Goal: Information Seeking & Learning: Learn about a topic

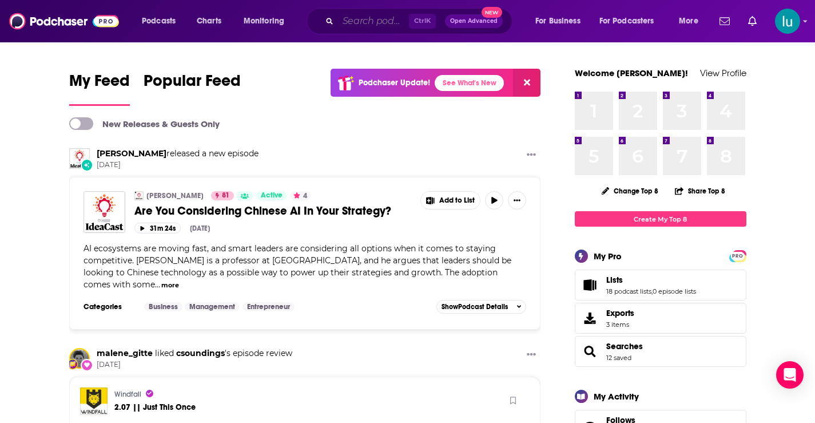
click at [364, 19] on input "Search podcasts, credits, & more..." at bounding box center [373, 21] width 71 height 18
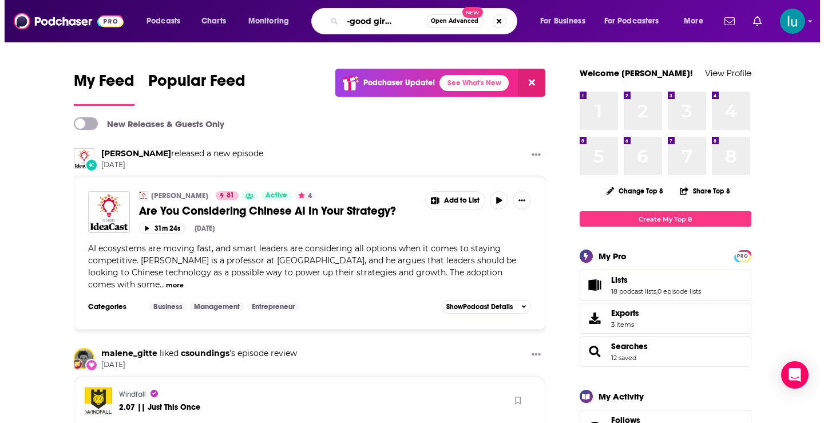
scroll to position [0, 30]
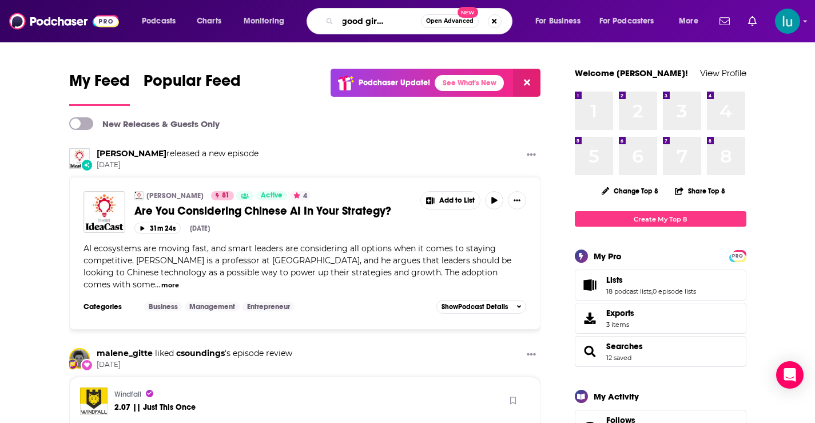
type input "the ex-good girl podcast"
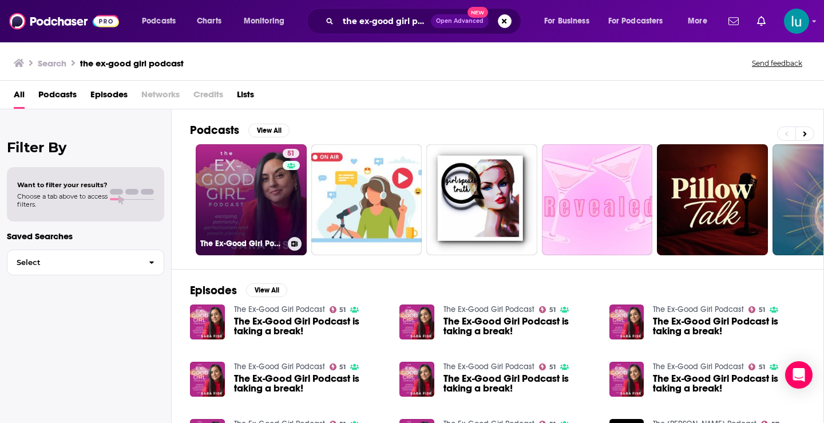
click at [255, 180] on link "51 The Ex-Good Girl Podcast" at bounding box center [251, 199] width 111 height 111
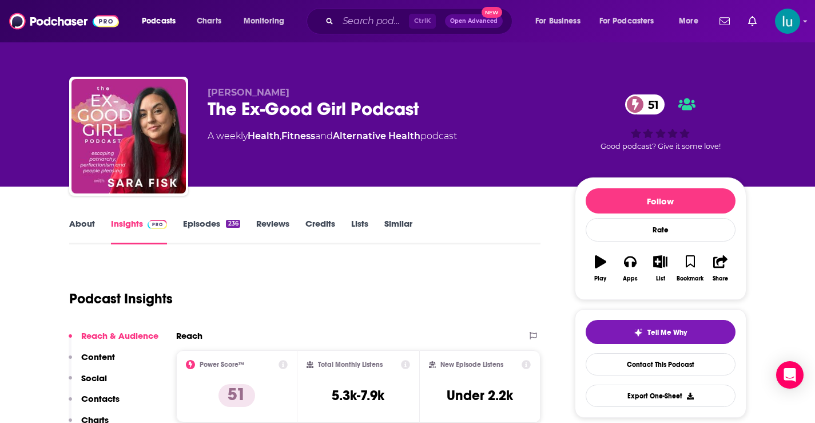
click at [84, 224] on link "About" at bounding box center [82, 231] width 26 height 26
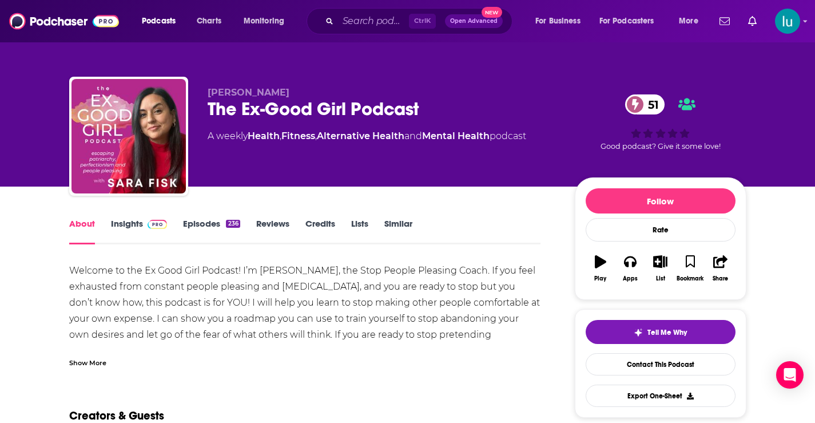
click at [128, 223] on link "Insights" at bounding box center [139, 231] width 57 height 26
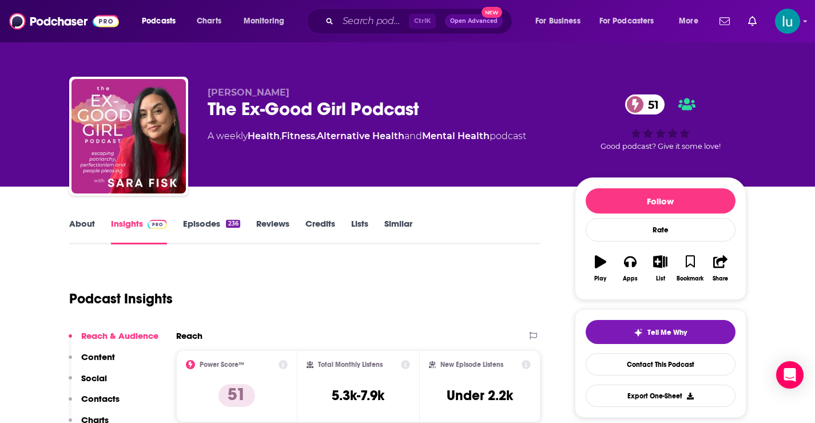
click at [200, 225] on link "Episodes 236" at bounding box center [211, 231] width 57 height 26
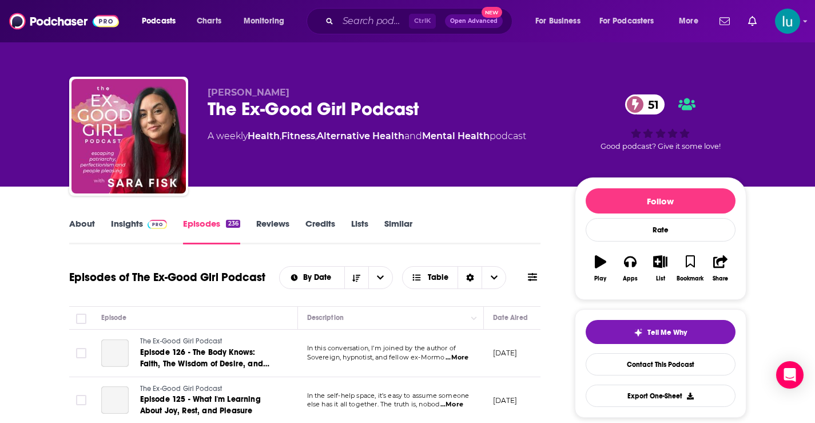
scroll to position [327, 0]
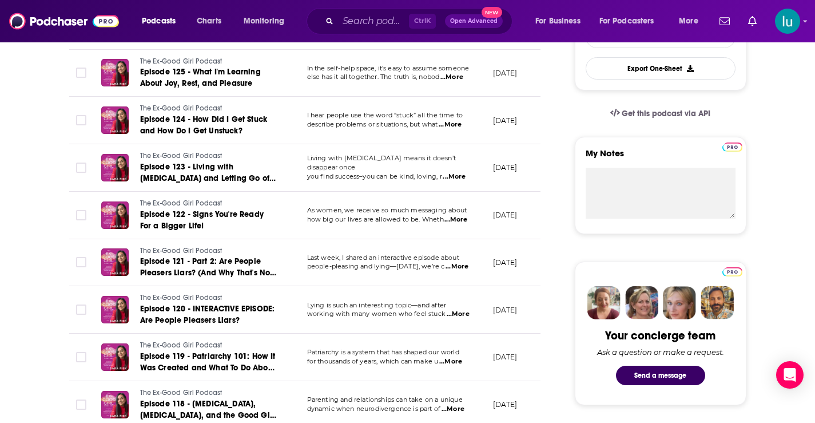
click at [459, 217] on span "...More" at bounding box center [455, 219] width 23 height 9
drag, startPoint x: 572, startPoint y: 259, endPoint x: 470, endPoint y: 269, distance: 102.3
click at [455, 359] on span "...More" at bounding box center [450, 361] width 23 height 9
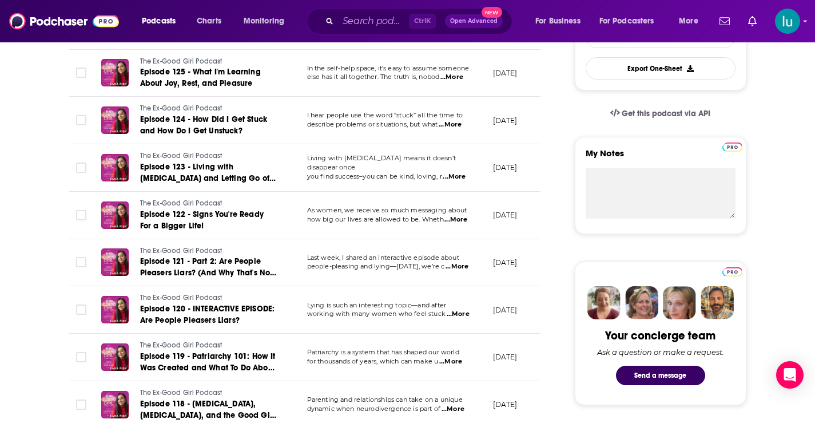
click at [456, 172] on span "...More" at bounding box center [454, 176] width 23 height 9
click at [511, 48] on td "[DATE]" at bounding box center [521, 25] width 74 height 47
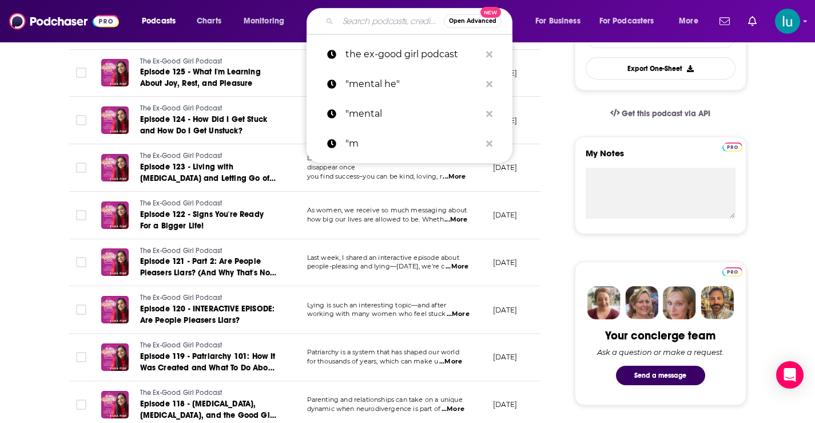
click at [357, 17] on input "Search podcasts, credits, & more..." at bounding box center [391, 21] width 106 height 18
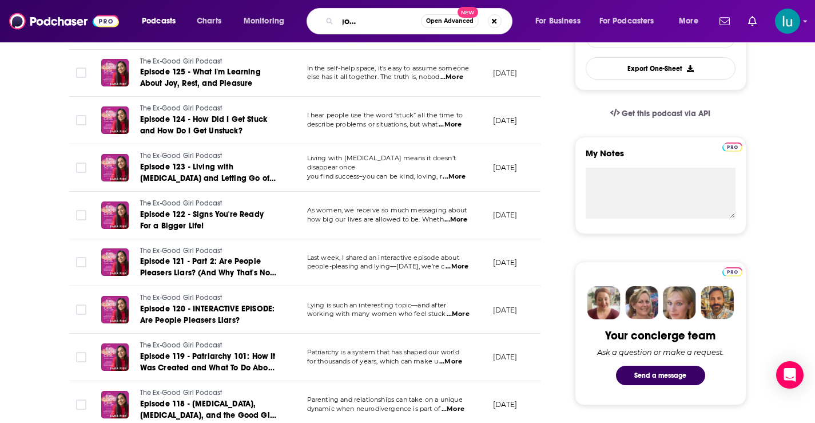
type input "overcoming good girl syndrome"
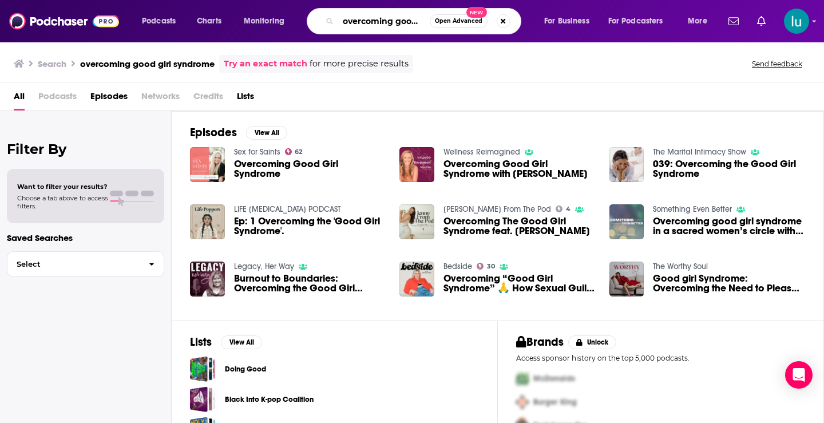
click at [356, 18] on input "overcoming good girl syndrome" at bounding box center [384, 21] width 92 height 18
drag, startPoint x: 428, startPoint y: 18, endPoint x: 297, endPoint y: 19, distance: 131.0
click at [297, 19] on div "Podcasts Charts Monitoring overcoming good girl syndrome Open Advanced New For …" at bounding box center [426, 21] width 584 height 26
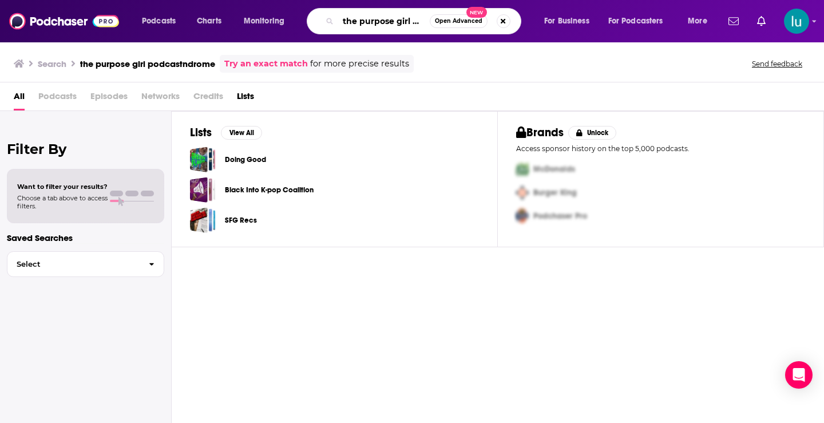
click at [396, 21] on input "the purpose girl podcastndrome" at bounding box center [384, 21] width 92 height 18
click at [331, 22] on icon "Search podcasts, credits, & more..." at bounding box center [329, 21] width 6 height 6
drag, startPoint x: 420, startPoint y: 22, endPoint x: 204, endPoint y: -2, distance: 218.1
click at [204, 0] on html "Podcasts Charts Monitoring the purposegirl podcastndrome Open Advanced New For …" at bounding box center [412, 211] width 824 height 423
type input "purposegirl"
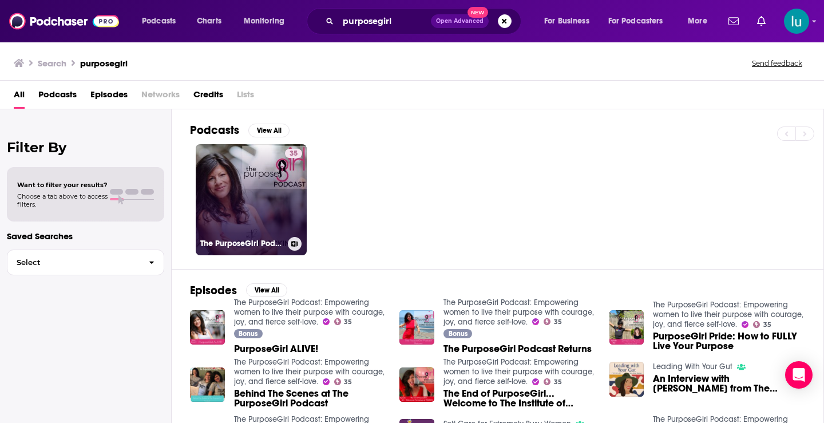
click at [260, 199] on link "35 The PurposeGirl Podcast: Empowering women to live their purpose with courage…" at bounding box center [251, 199] width 111 height 111
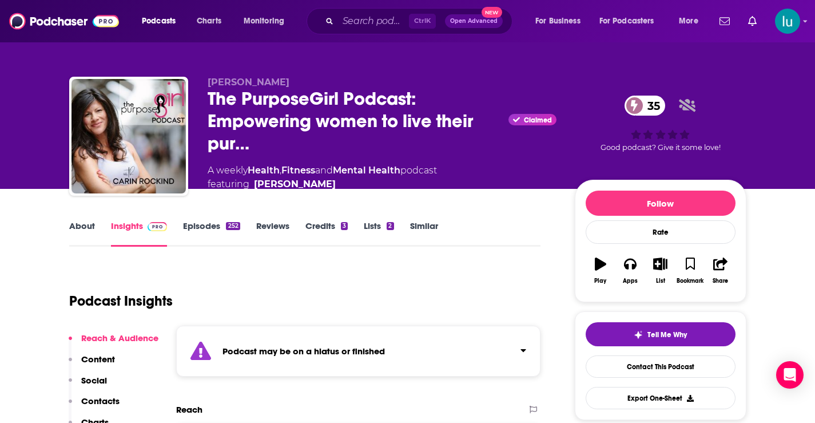
click at [211, 231] on link "Episodes 252" at bounding box center [211, 233] width 57 height 26
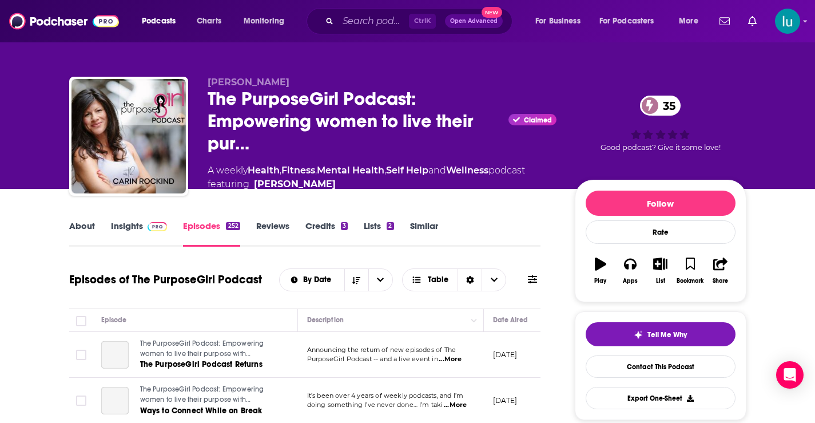
scroll to position [205, 0]
